Goal: Information Seeking & Learning: Learn about a topic

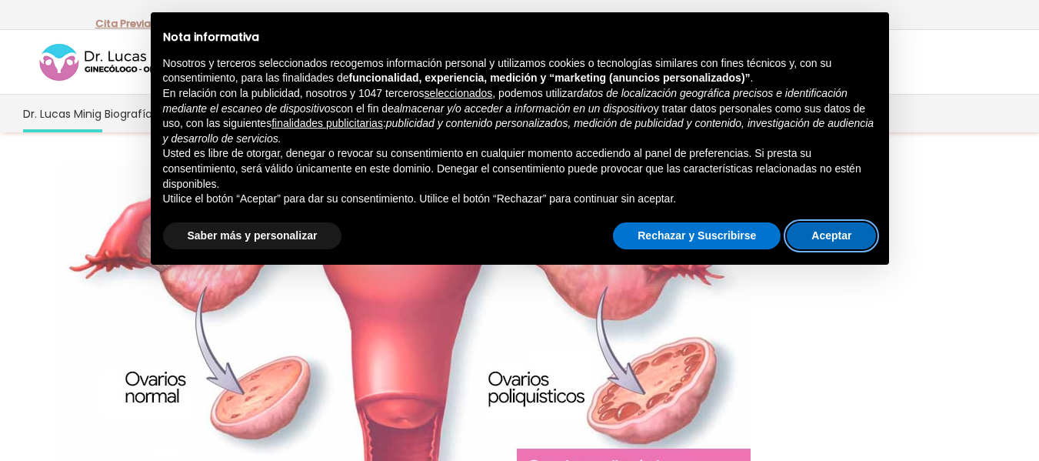
click at [826, 229] on button "Aceptar" at bounding box center [831, 236] width 89 height 28
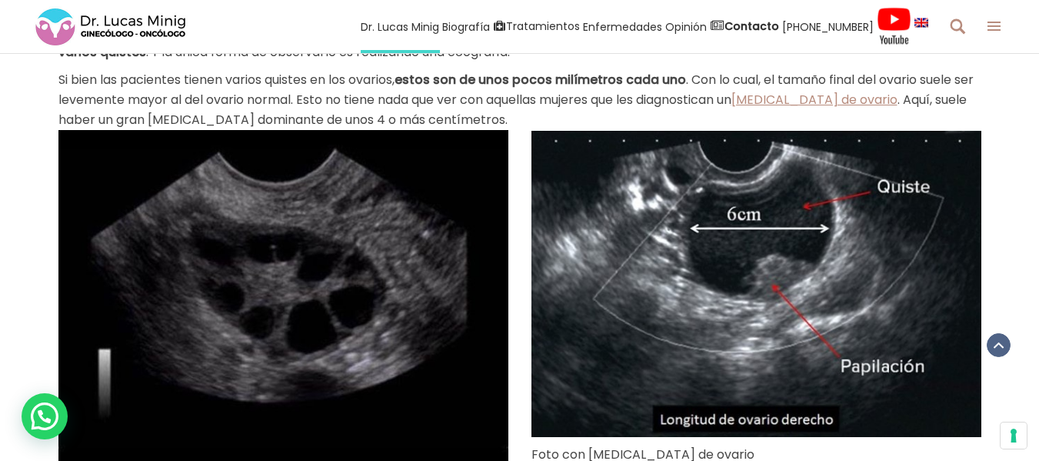
scroll to position [769, 0]
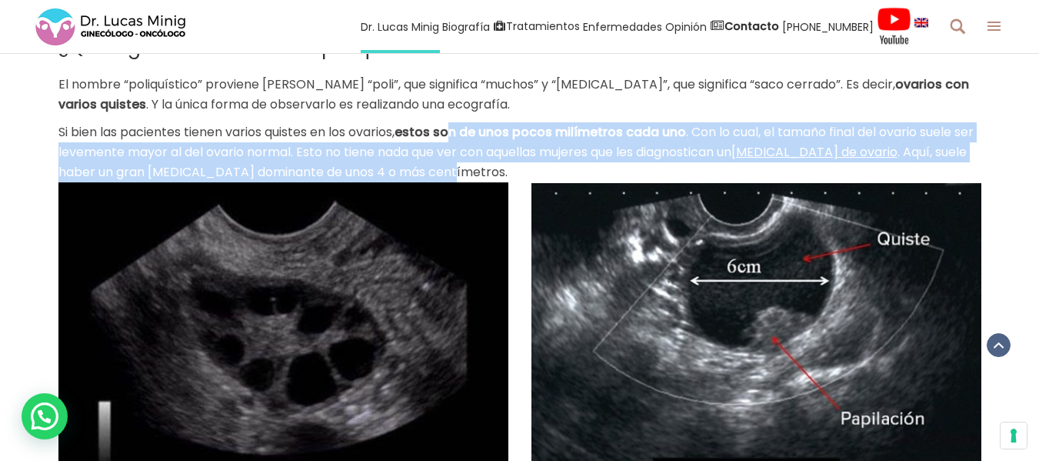
drag, startPoint x: 458, startPoint y: 132, endPoint x: 467, endPoint y: 180, distance: 48.4
click at [467, 180] on p "Si bien las pacientes tienen varios quistes en los ovarios, estos son de unos p…" at bounding box center [519, 152] width 923 height 60
drag, startPoint x: 733, startPoint y: 162, endPoint x: 769, endPoint y: 163, distance: 36.2
click at [733, 162] on p "Si bien las pacientes tienen varios quistes en los ovarios, estos son de unos p…" at bounding box center [519, 152] width 923 height 60
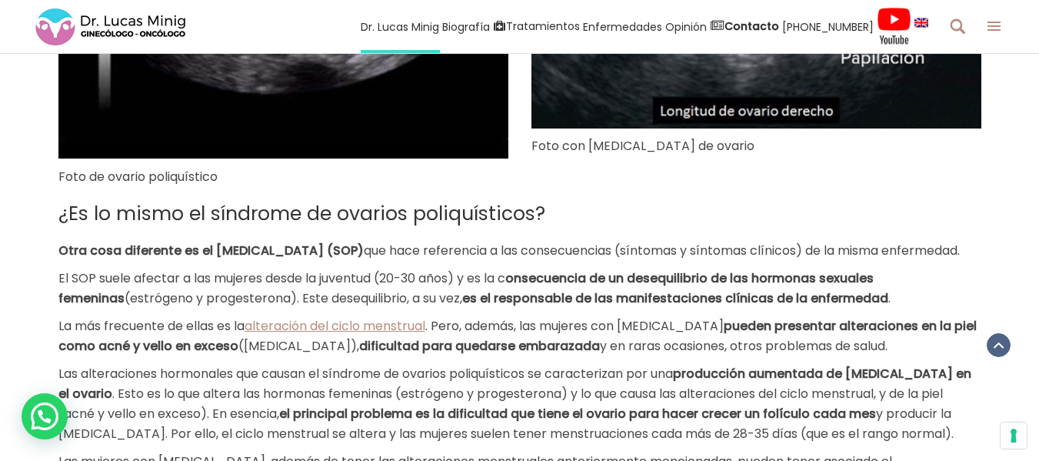
scroll to position [1154, 0]
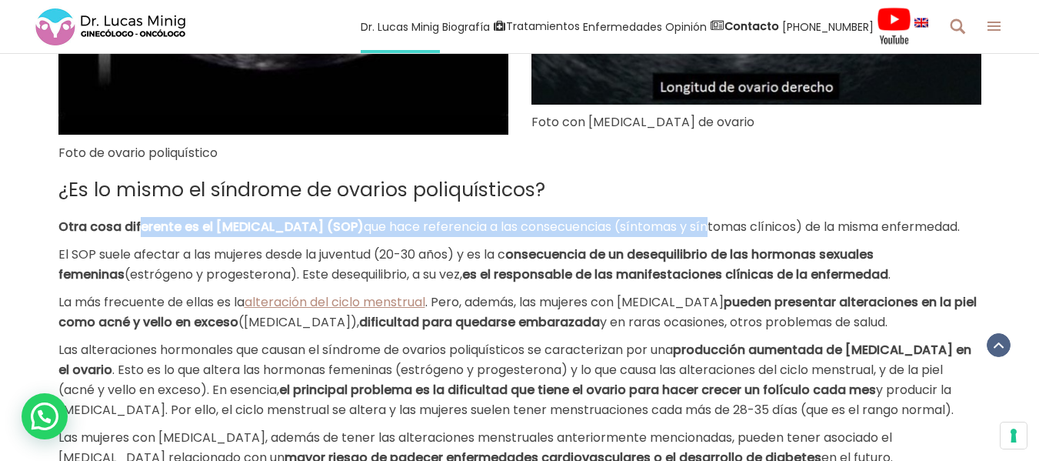
drag, startPoint x: 137, startPoint y: 226, endPoint x: 803, endPoint y: 232, distance: 666.2
click at [803, 232] on p "Otra cosa diferente es el [MEDICAL_DATA] (SOP) que hace referencia a las consec…" at bounding box center [519, 227] width 923 height 20
drag, startPoint x: 194, startPoint y: 270, endPoint x: 945, endPoint y: 293, distance: 751.1
click at [945, 285] on p "El SOP suele afectar a las mujeres desde la juventud (20-30 años) y es la c ons…" at bounding box center [519, 265] width 923 height 40
click at [731, 283] on b "es el responsable de las manifestaciones clínicas de la enfermedad" at bounding box center [675, 274] width 426 height 18
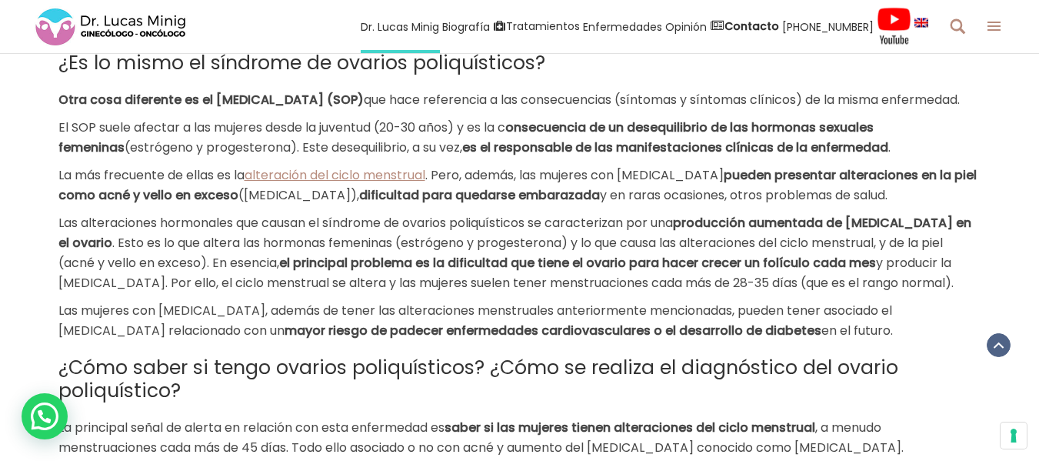
scroll to position [1308, 0]
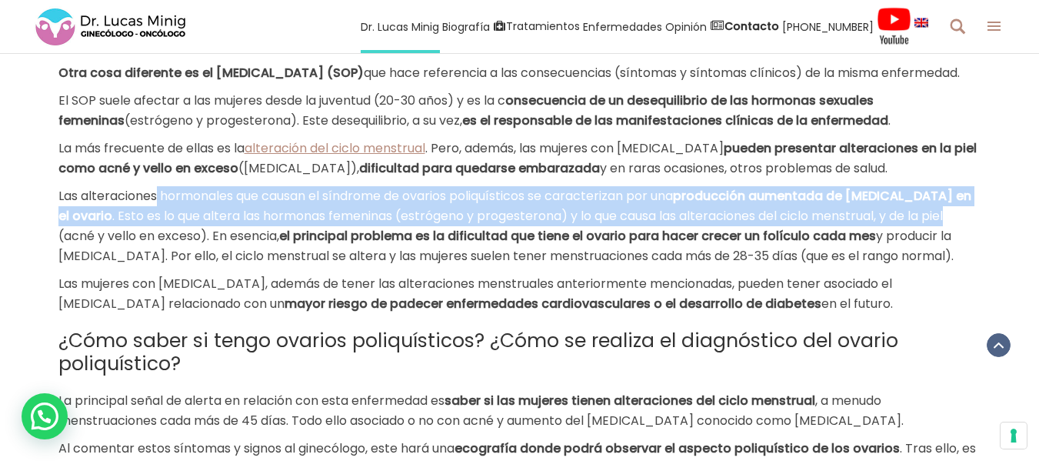
drag, startPoint x: 159, startPoint y: 235, endPoint x: 981, endPoint y: 249, distance: 821.6
click at [981, 249] on p "Las alteraciones hormonales que causan el síndrome de ovarios poliquísticos se …" at bounding box center [519, 226] width 923 height 80
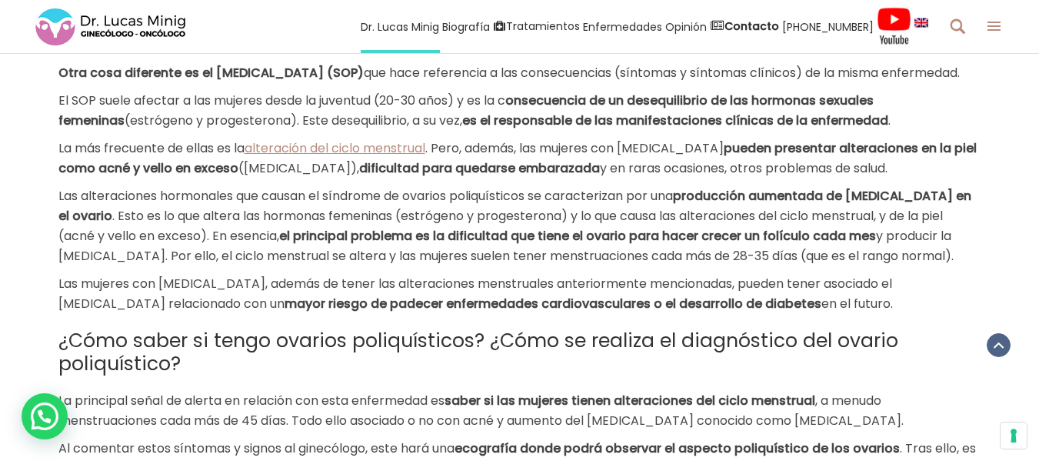
click at [439, 245] on b "el principal problema es la dificultad que tiene el ovario para hacer crecer un…" at bounding box center [577, 236] width 597 height 18
drag, startPoint x: 432, startPoint y: 255, endPoint x: 551, endPoint y: 257, distance: 118.5
click at [551, 245] on span ". Esto es lo que altera las hormonas femeninas (estrógeno y progesterona) y lo …" at bounding box center [500, 226] width 885 height 38
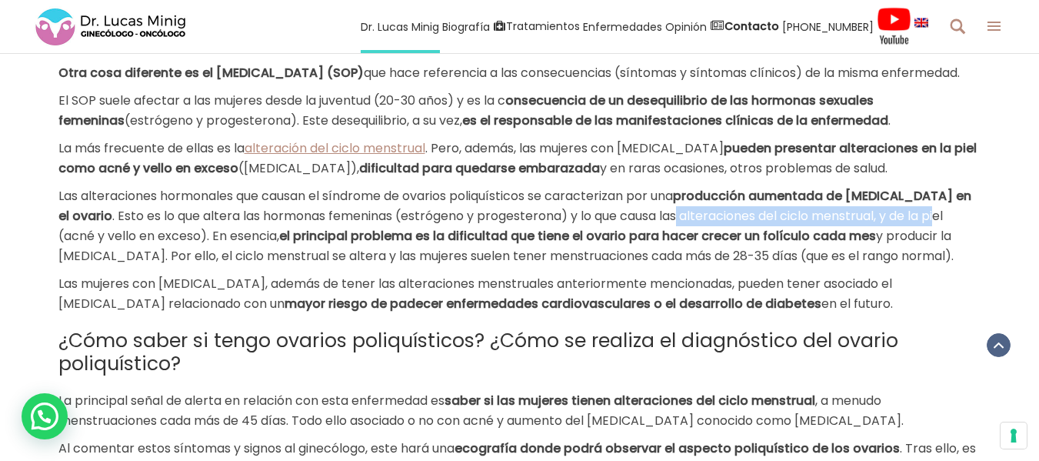
drag, startPoint x: 670, startPoint y: 255, endPoint x: 937, endPoint y: 266, distance: 267.1
click at [937, 266] on p "Las alteraciones hormonales que causan el síndrome de ovarios poliquísticos se …" at bounding box center [519, 226] width 923 height 80
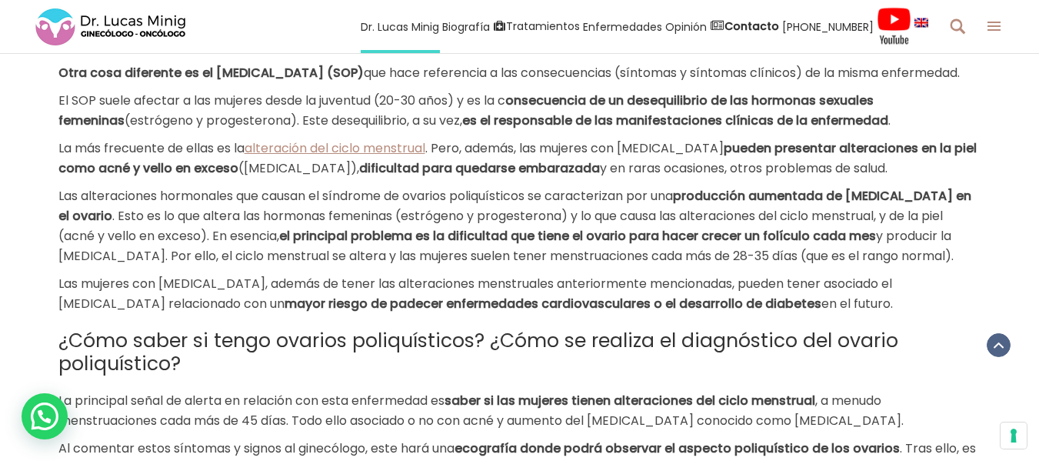
drag, startPoint x: 455, startPoint y: 323, endPoint x: 312, endPoint y: 293, distance: 146.9
click at [455, 312] on span "Las mujeres con [MEDICAL_DATA], además de tener las alteraciones menstruales an…" at bounding box center [475, 294] width 834 height 38
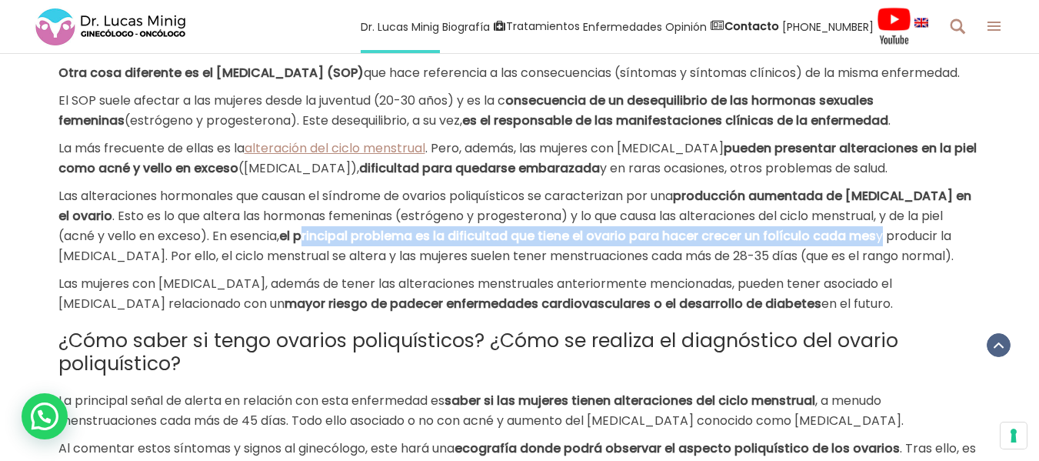
drag, startPoint x: 298, startPoint y: 277, endPoint x: 882, endPoint y: 282, distance: 584.6
click at [882, 266] on p "Las alteraciones hormonales que causan el síndrome de ovarios poliquísticos se …" at bounding box center [519, 226] width 923 height 80
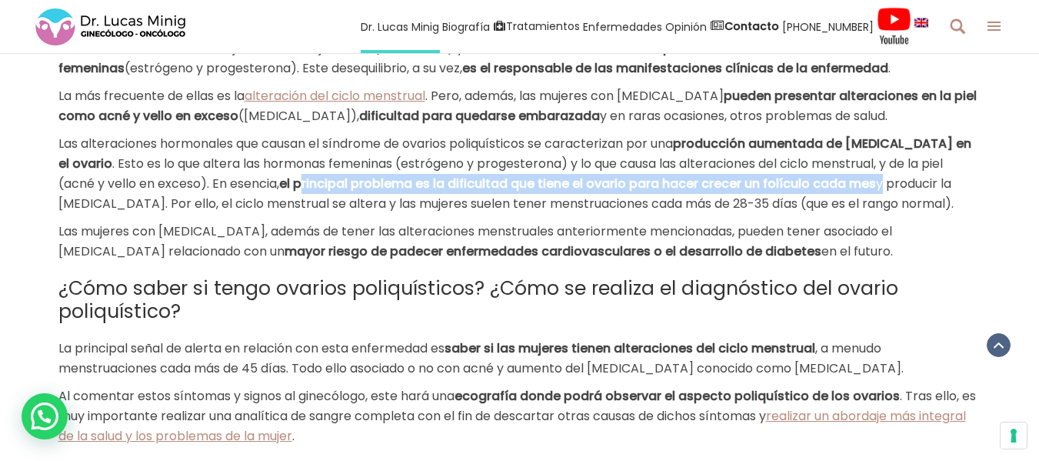
scroll to position [1385, 0]
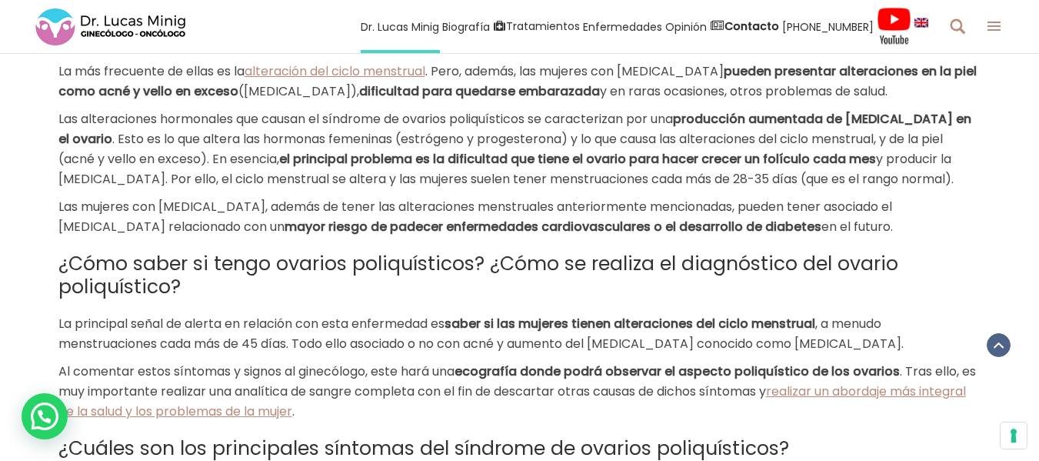
click at [152, 235] on span "Las mujeres con [MEDICAL_DATA], además de tener las alteraciones menstruales an…" at bounding box center [475, 217] width 834 height 38
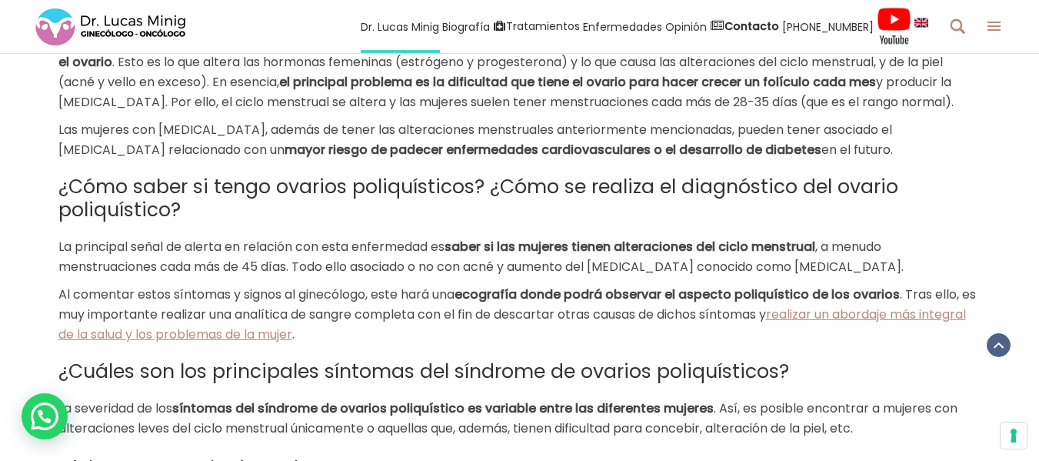
scroll to position [1538, 0]
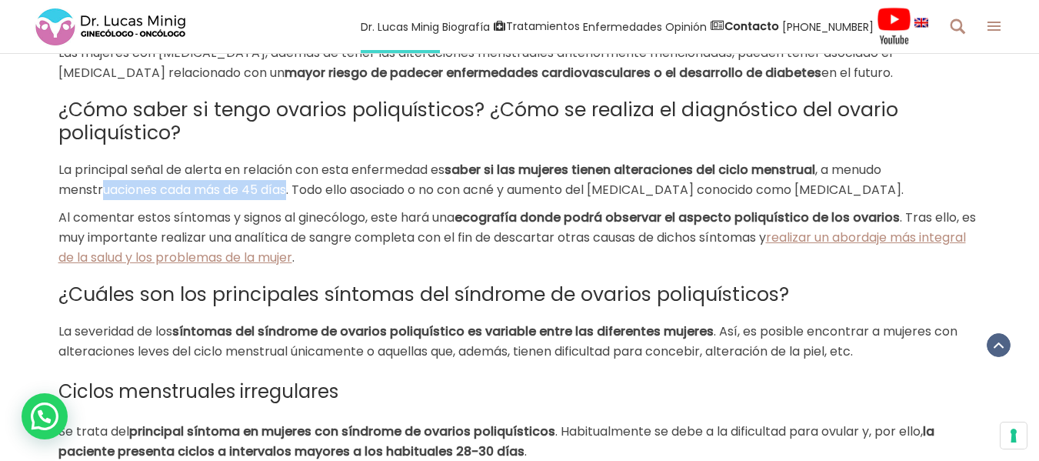
drag, startPoint x: 104, startPoint y: 229, endPoint x: 292, endPoint y: 229, distance: 187.7
click at [292, 198] on span ", a menudo menstruaciones cada más de 45 días. Todo ello asociado o no con acné…" at bounding box center [480, 180] width 845 height 38
click at [287, 226] on span "Al comentar estos síntomas y signos al ginecólogo, este hará una" at bounding box center [256, 217] width 396 height 18
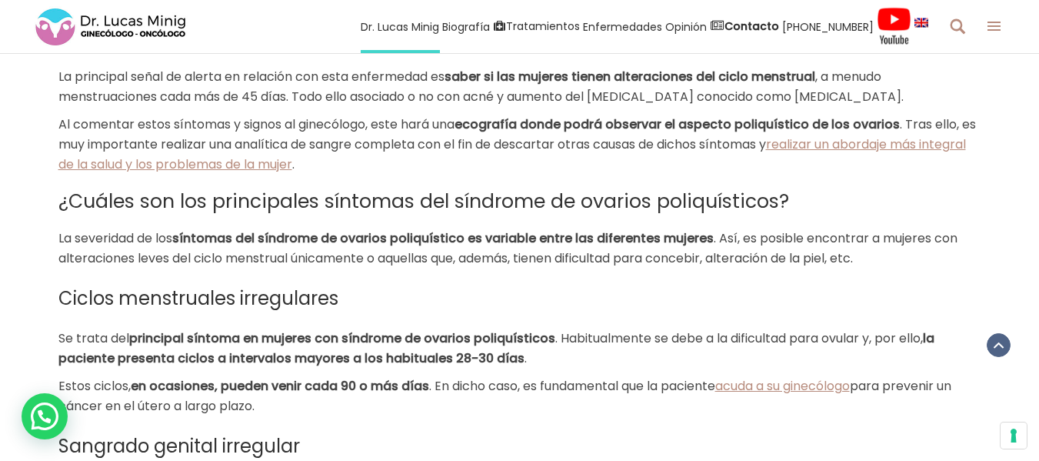
scroll to position [1692, 0]
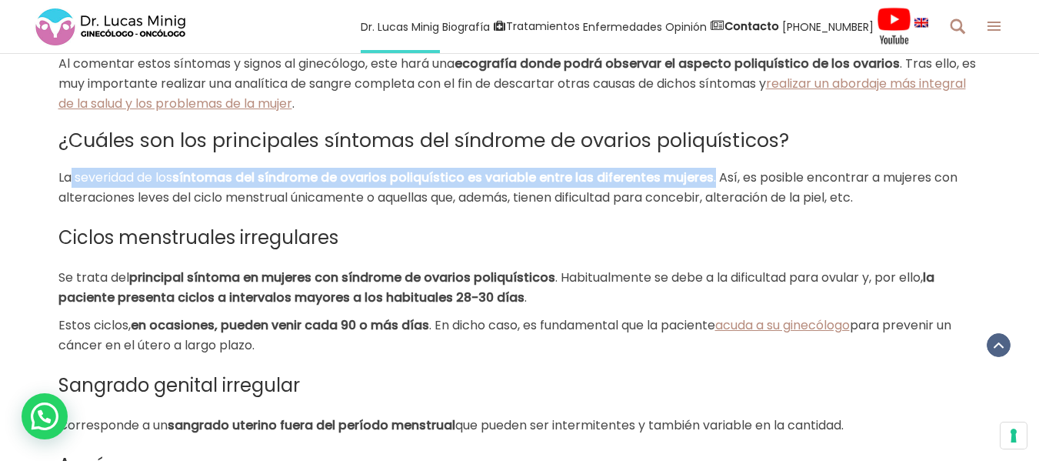
drag, startPoint x: 84, startPoint y: 216, endPoint x: 715, endPoint y: 218, distance: 631.5
click at [715, 208] on p "La severidad de los síntomas del síndrome de ovarios poliquístico es variable e…" at bounding box center [519, 188] width 923 height 40
drag, startPoint x: 151, startPoint y: 237, endPoint x: 897, endPoint y: 245, distance: 746.2
click at [897, 208] on p "La severidad de los síntomas del síndrome de ovarios poliquístico es variable e…" at bounding box center [519, 188] width 923 height 40
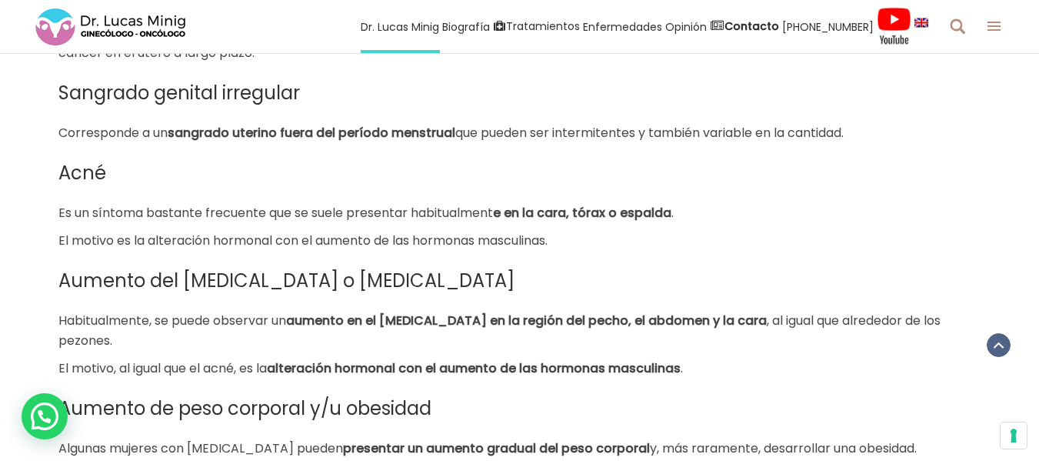
scroll to position [2000, 0]
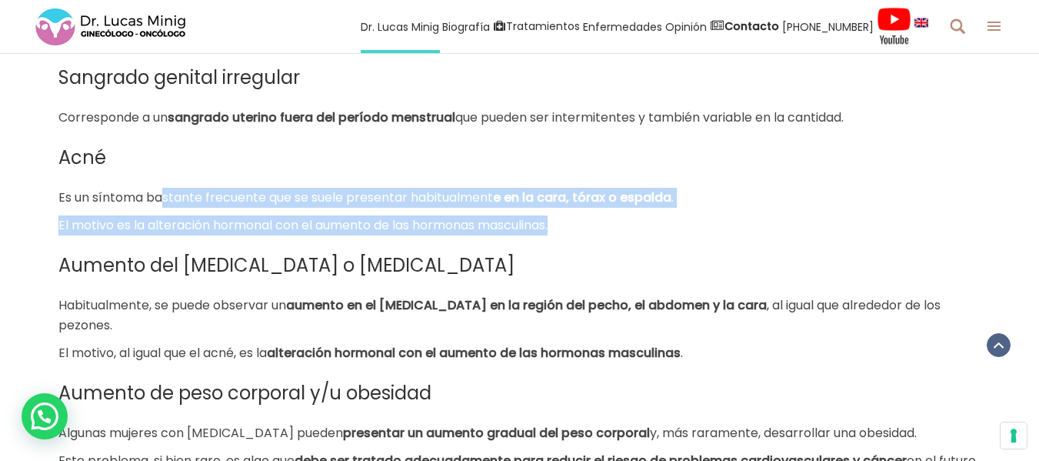
drag, startPoint x: 178, startPoint y: 232, endPoint x: 687, endPoint y: 262, distance: 509.3
click at [687, 262] on div "¿Es lo mismo el síndrome de ovarios poliquísticos? Otra cosa diferente es el [M…" at bounding box center [519, 445] width 923 height 2227
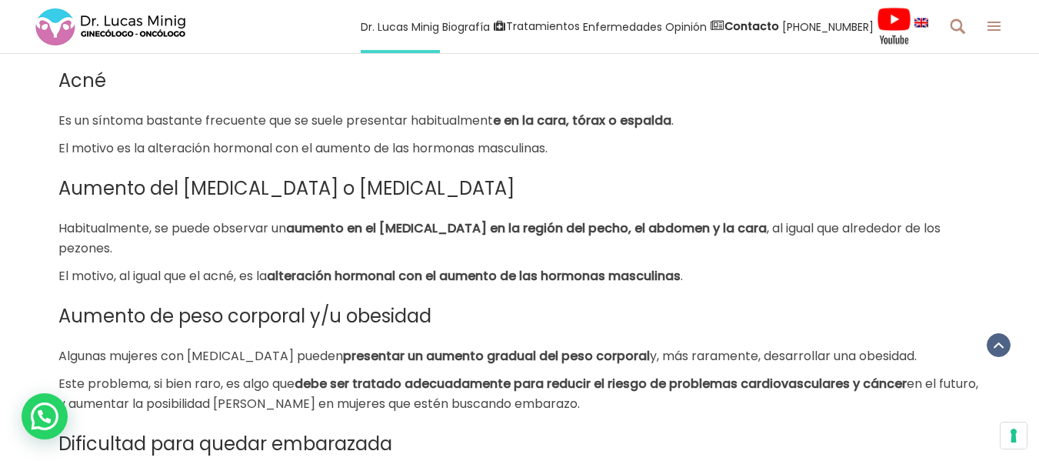
click at [326, 203] on h3 "Aumento del [MEDICAL_DATA] o [MEDICAL_DATA]" at bounding box center [519, 188] width 923 height 29
drag, startPoint x: 246, startPoint y: 235, endPoint x: 405, endPoint y: 235, distance: 158.5
click at [405, 201] on span "Aumento del [MEDICAL_DATA] o [MEDICAL_DATA]" at bounding box center [286, 187] width 456 height 25
drag, startPoint x: 65, startPoint y: 268, endPoint x: 382, endPoint y: 285, distance: 317.4
click at [240, 258] on p "Habitualmente, se puede observar un aumento en el [MEDICAL_DATA] en la región d…" at bounding box center [519, 238] width 923 height 40
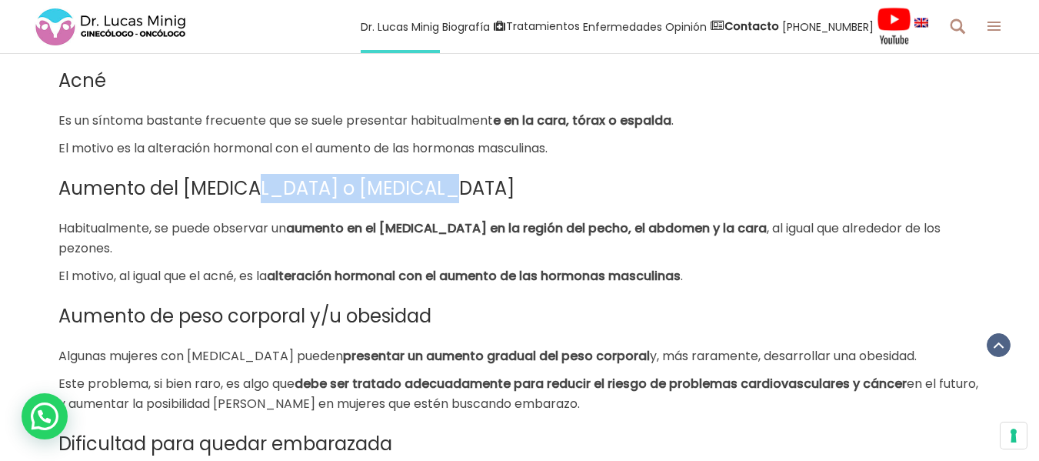
click at [402, 258] on p "Habitualmente, se puede observar un aumento en el [MEDICAL_DATA] en la región d…" at bounding box center [519, 238] width 923 height 40
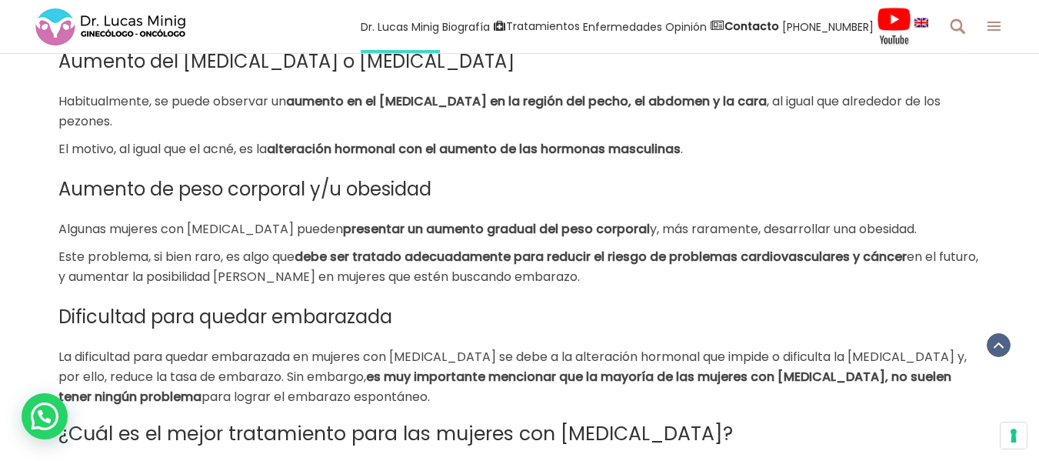
scroll to position [2231, 0]
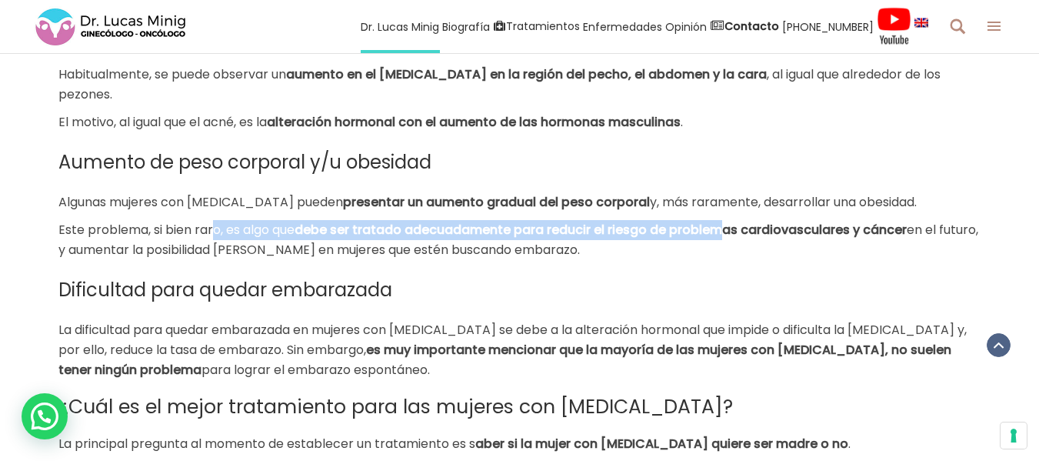
drag, startPoint x: 215, startPoint y: 293, endPoint x: 729, endPoint y: 288, distance: 513.9
click at [729, 260] on p "Este problema, si bien raro, es algo que debe ser tratado adecuadamente para re…" at bounding box center [519, 240] width 923 height 40
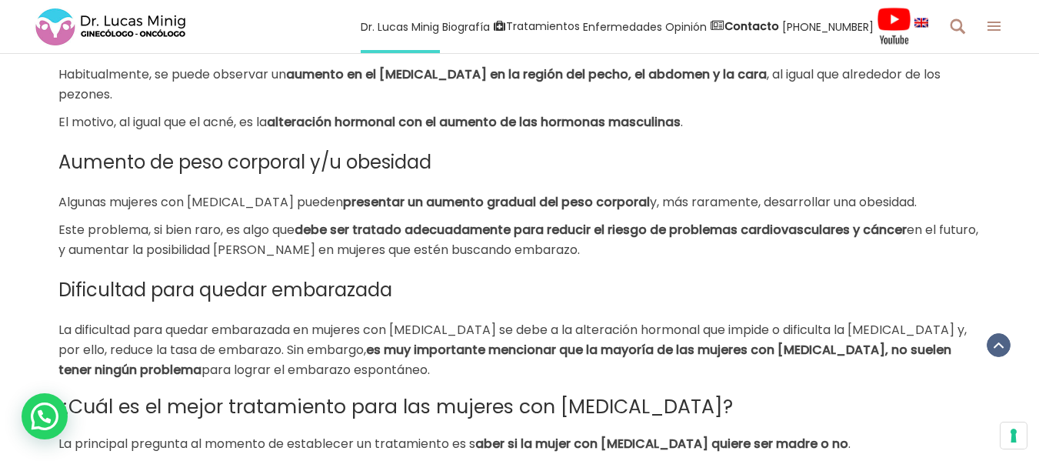
click at [721, 260] on p "Este problema, si bien raro, es algo que debe ser tratado adecuadamente para re…" at bounding box center [519, 240] width 923 height 40
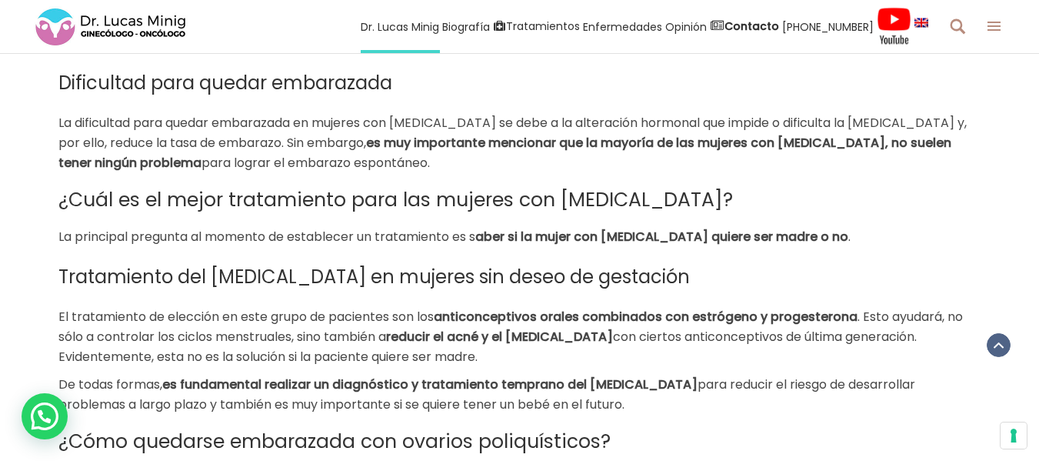
scroll to position [2461, 0]
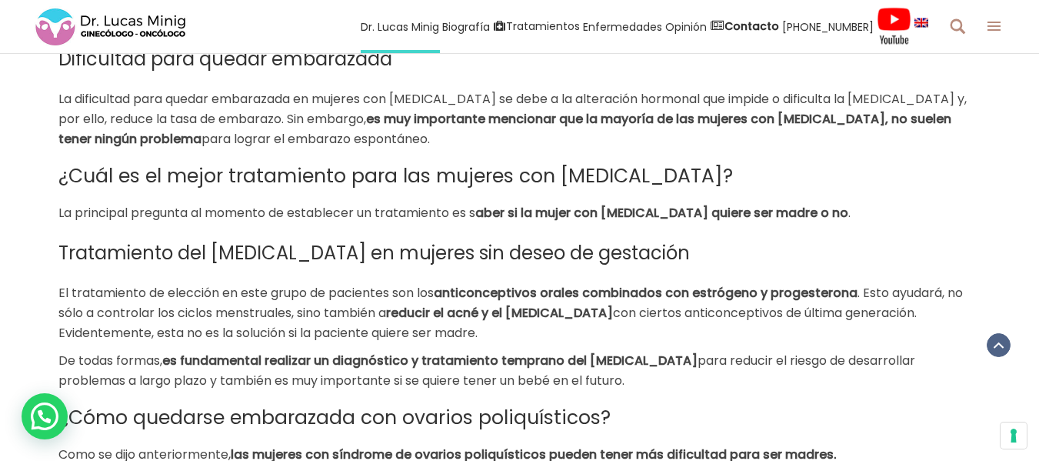
drag, startPoint x: 481, startPoint y: 272, endPoint x: 953, endPoint y: 275, distance: 472.3
click at [953, 223] on p "La principal pregunta al momento de establecer un tratamiento es s aber si la m…" at bounding box center [519, 213] width 923 height 20
click at [721, 268] on h3 "Tratamiento del [MEDICAL_DATA] en mujeres sin deseo de gestación" at bounding box center [519, 252] width 923 height 29
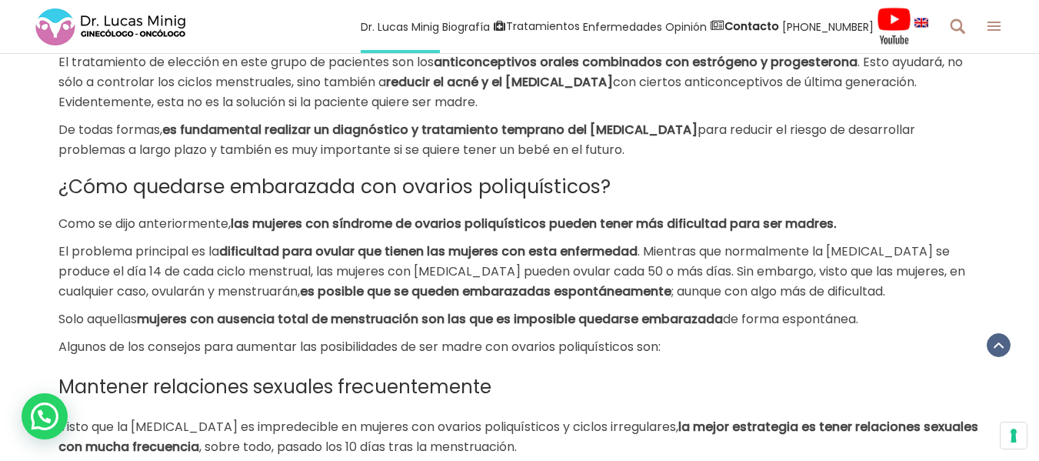
scroll to position [2769, 0]
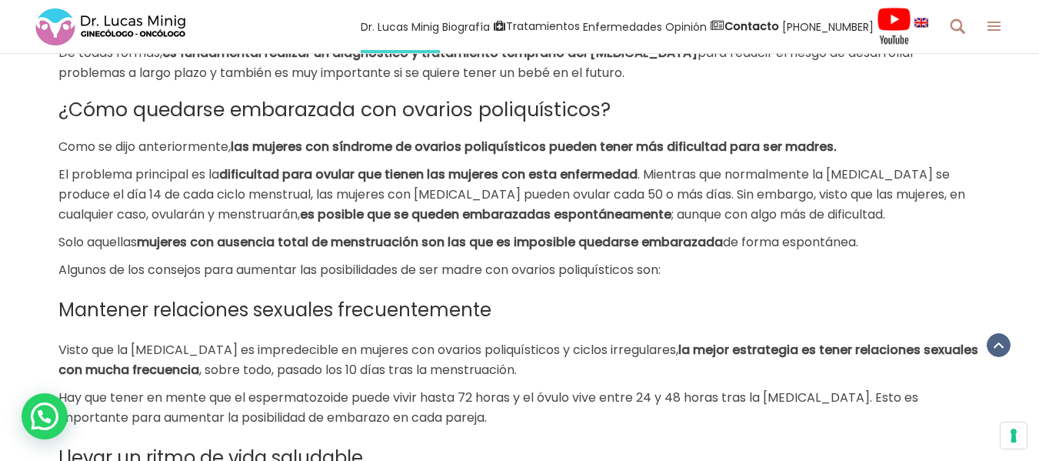
drag, startPoint x: 318, startPoint y: 205, endPoint x: 829, endPoint y: 204, distance: 511.5
click at [837, 155] on b "las mujeres con síndrome de ovarios poliquísticos pueden tener más dificultad p…" at bounding box center [534, 147] width 606 height 18
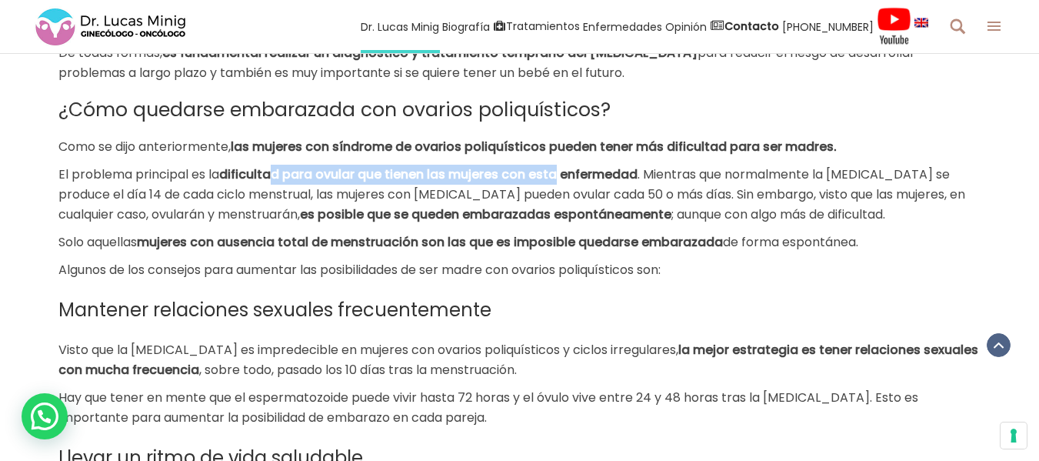
drag, startPoint x: 306, startPoint y: 230, endPoint x: 558, endPoint y: 236, distance: 252.4
click at [558, 183] on b "dificultad para ovular que tienen las mujeres con esta enfermedad" at bounding box center [428, 174] width 418 height 18
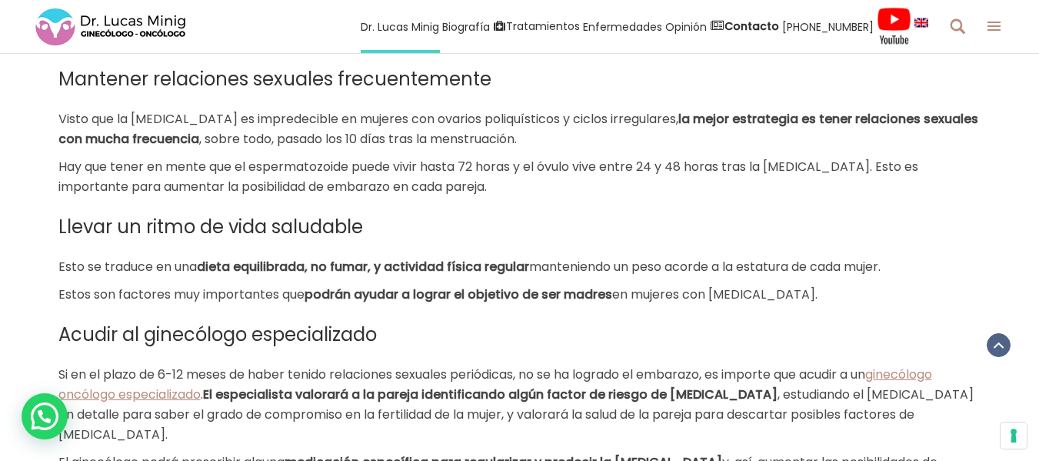
scroll to position [3077, 0]
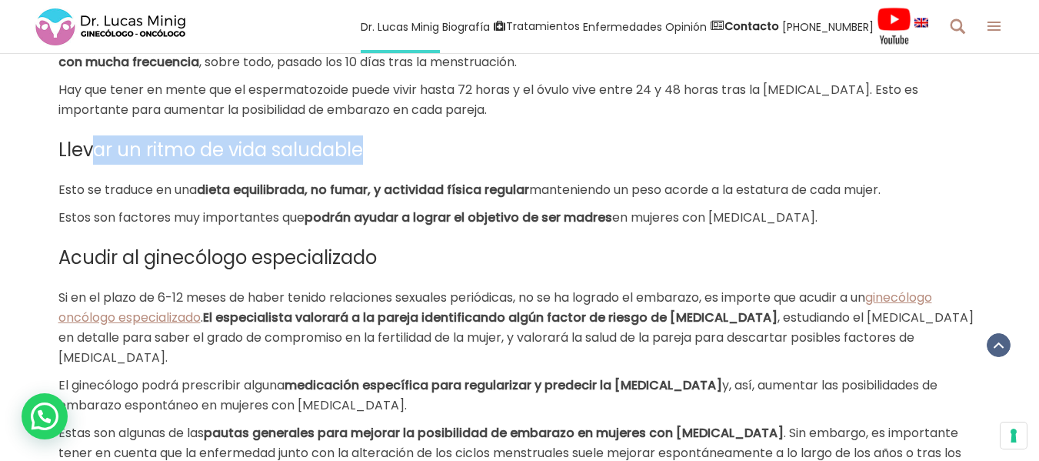
drag, startPoint x: 100, startPoint y: 214, endPoint x: 375, endPoint y: 214, distance: 274.6
click at [375, 165] on h3 "Llevar un ritmo de vida saludable" at bounding box center [519, 149] width 923 height 29
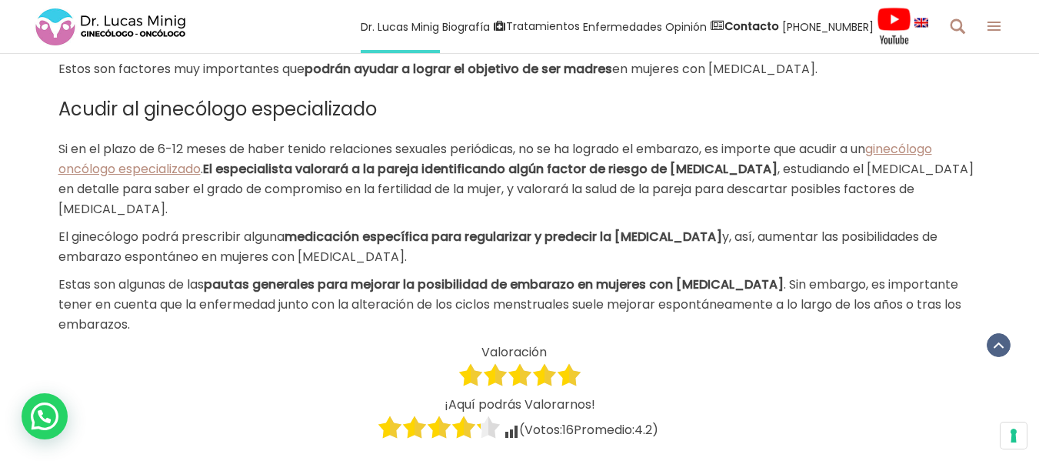
scroll to position [3231, 0]
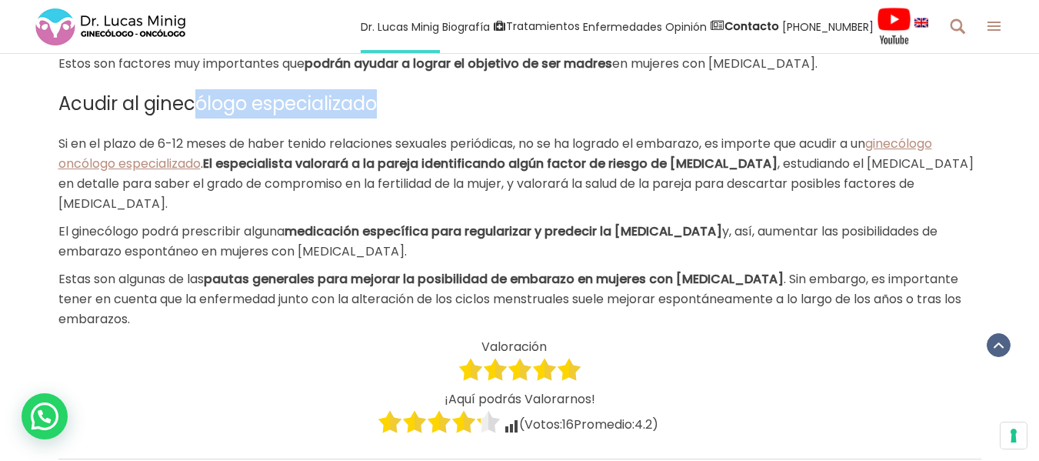
drag, startPoint x: 265, startPoint y: 167, endPoint x: 399, endPoint y: 167, distance: 134.6
click at [399, 118] on h3 "Acudir al ginecólogo especializado" at bounding box center [519, 103] width 923 height 29
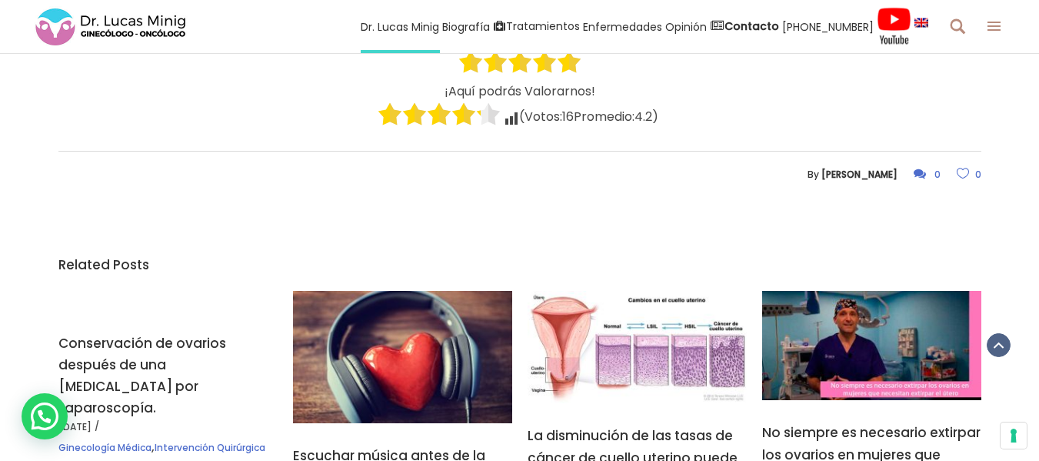
scroll to position [3692, 0]
